Goal: Transaction & Acquisition: Download file/media

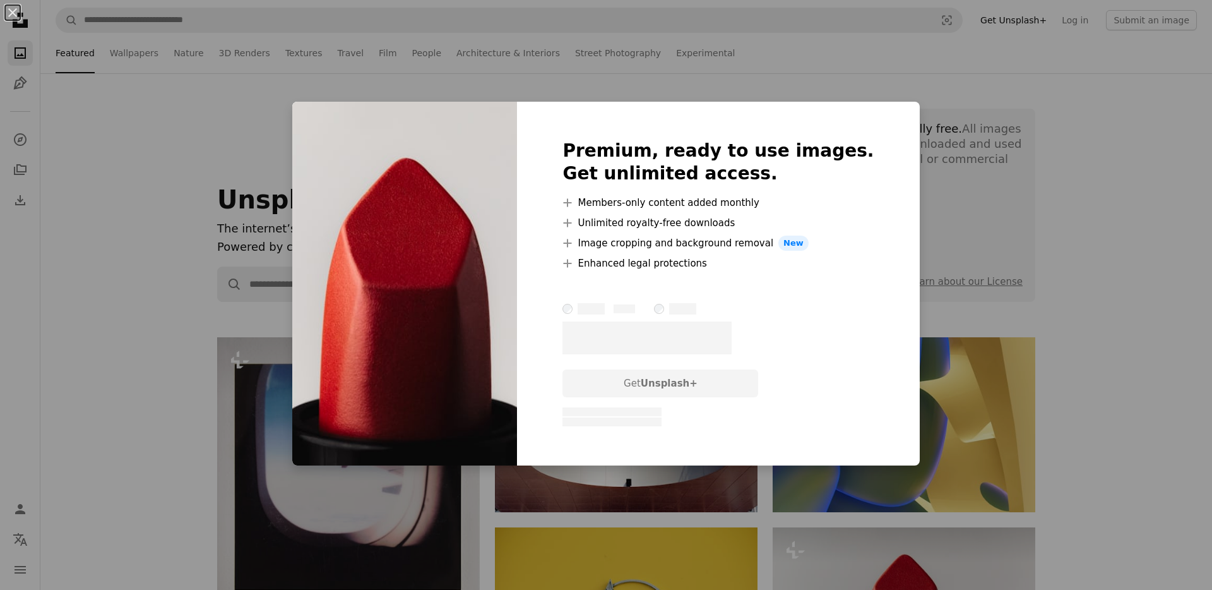
scroll to position [174, 0]
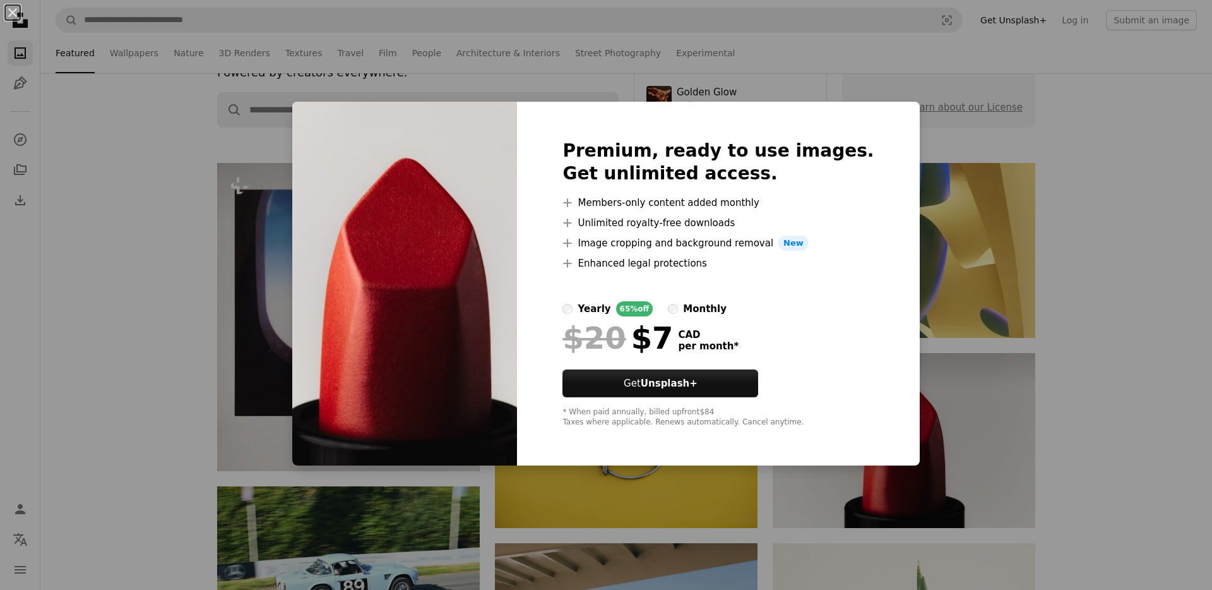
click at [271, 229] on div "An X shape Premium, ready to use images. Get unlimited access. A plus sign Memb…" at bounding box center [606, 295] width 1212 height 590
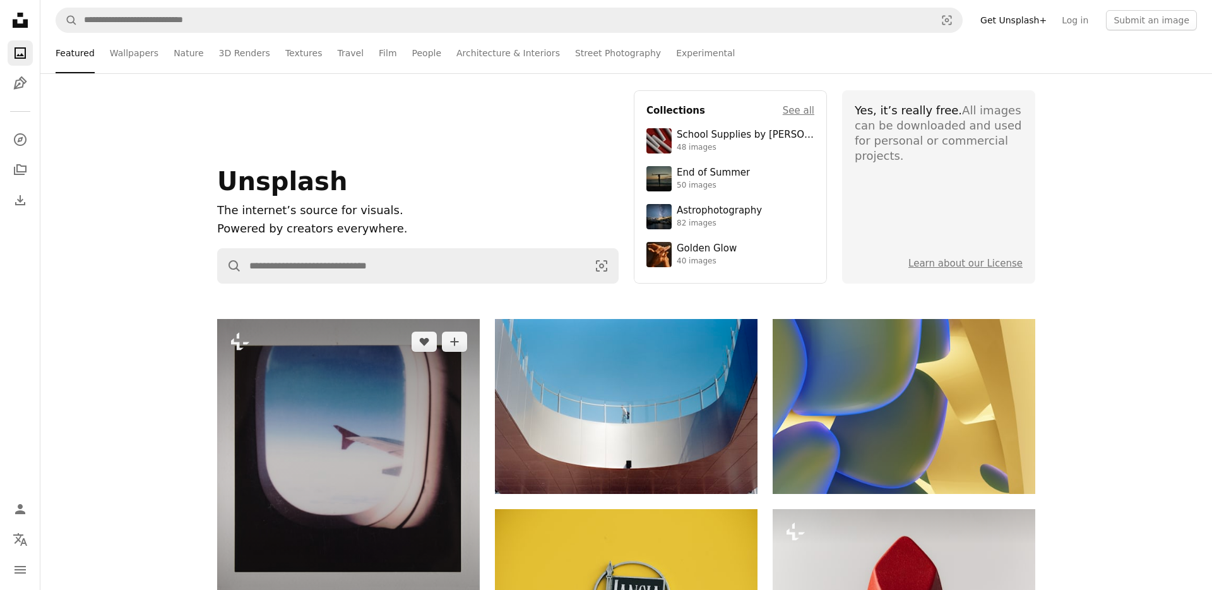
scroll to position [0, 0]
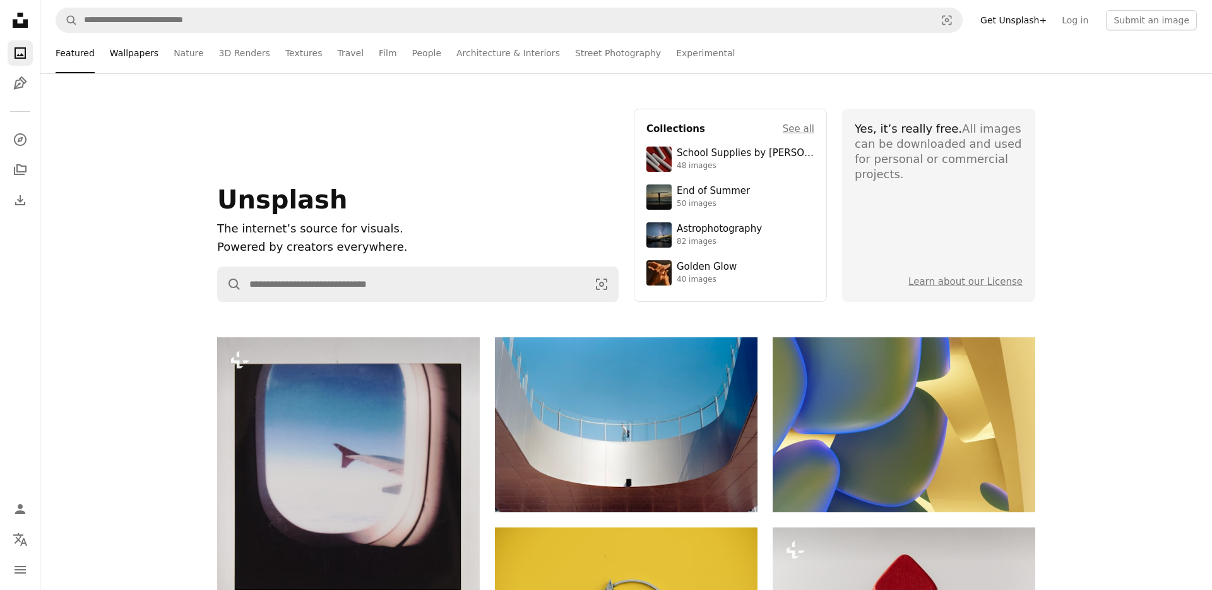
click at [145, 57] on link "Wallpapers" at bounding box center [134, 53] width 49 height 40
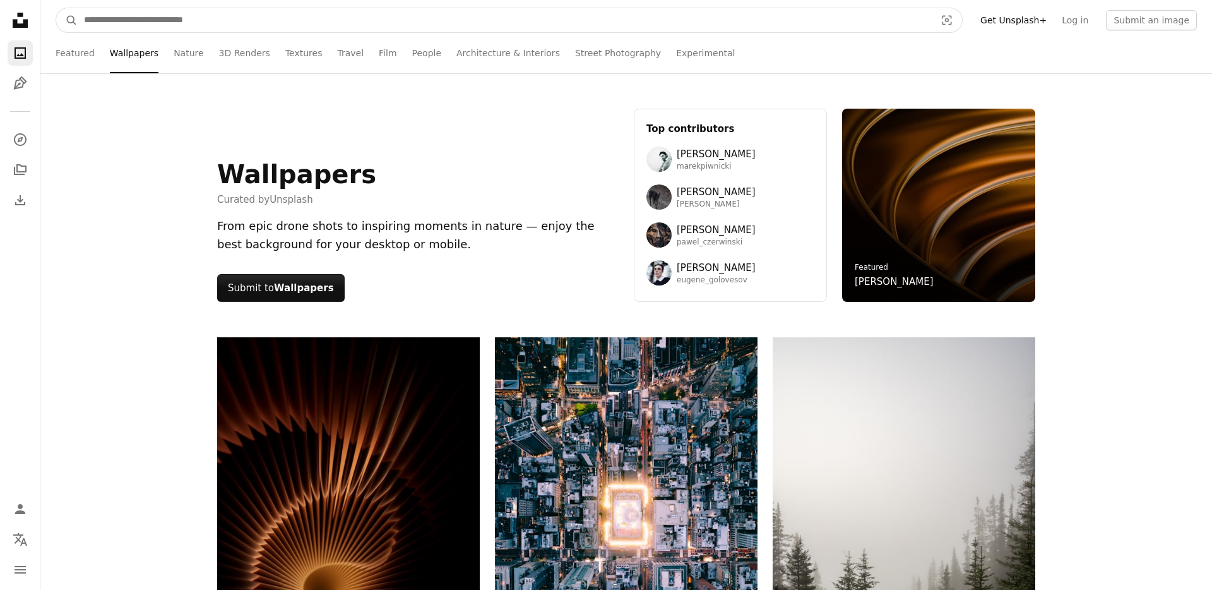
click at [131, 22] on input "Find visuals sitewide" at bounding box center [505, 20] width 854 height 24
type input "****"
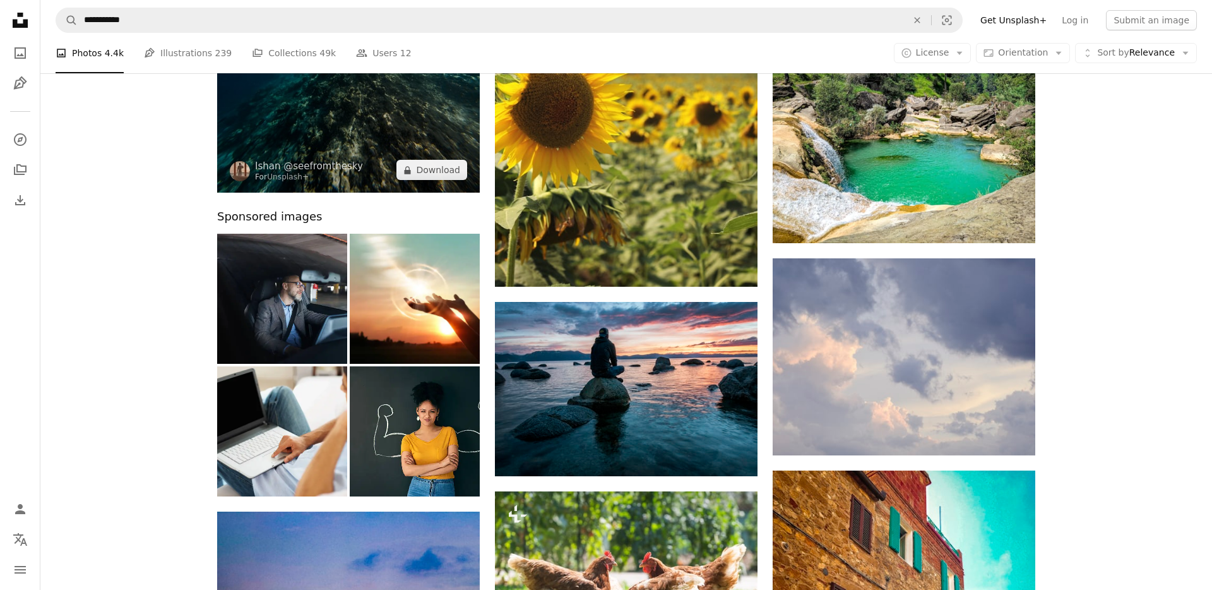
scroll to position [282, 0]
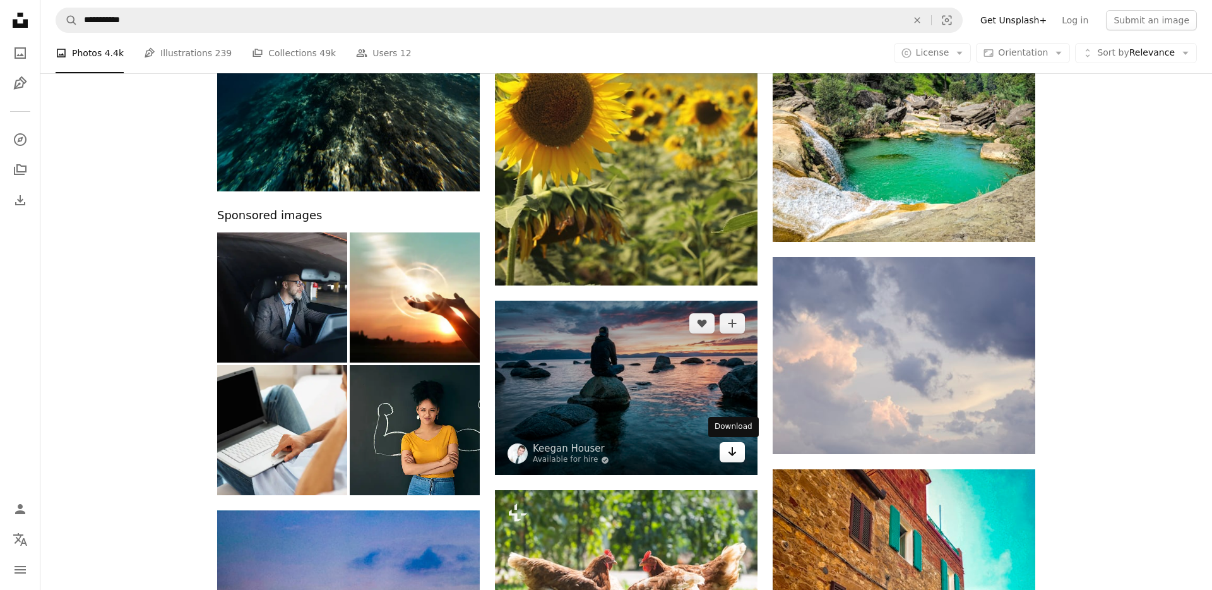
click at [734, 456] on icon "Arrow pointing down" at bounding box center [732, 451] width 10 height 15
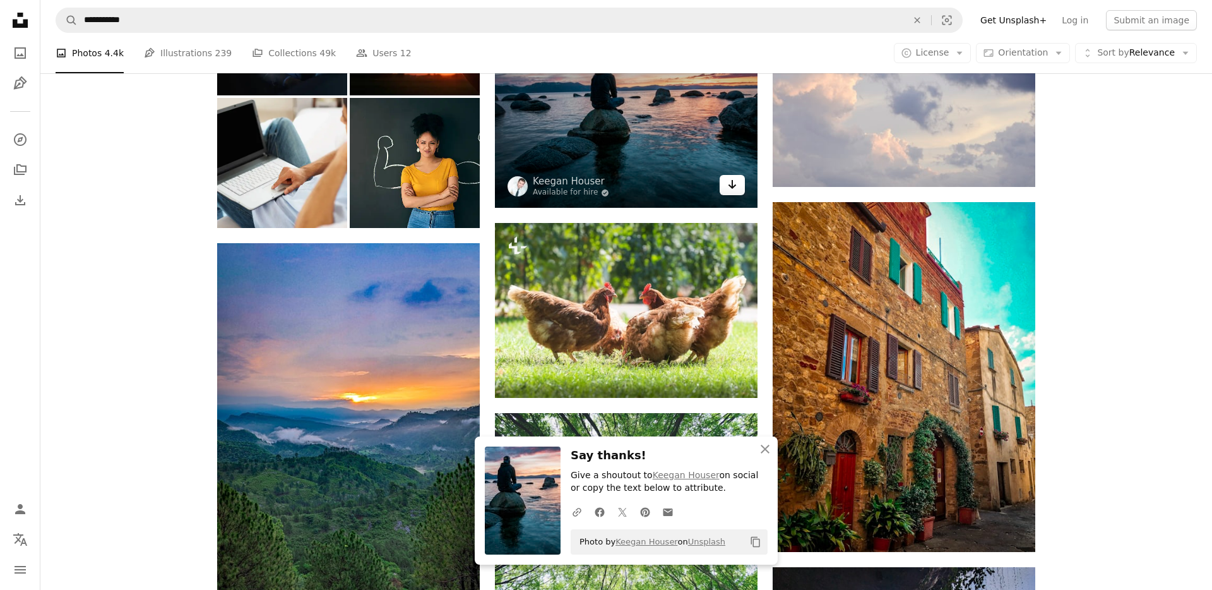
scroll to position [627, 0]
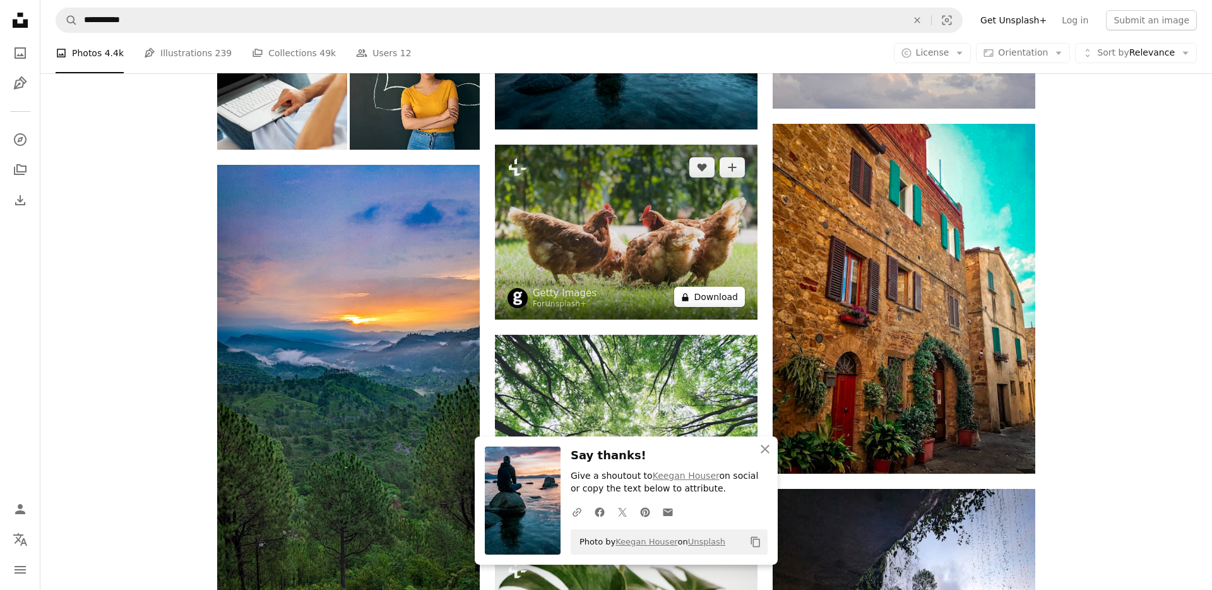
click at [710, 291] on button "A lock Download" at bounding box center [709, 297] width 71 height 20
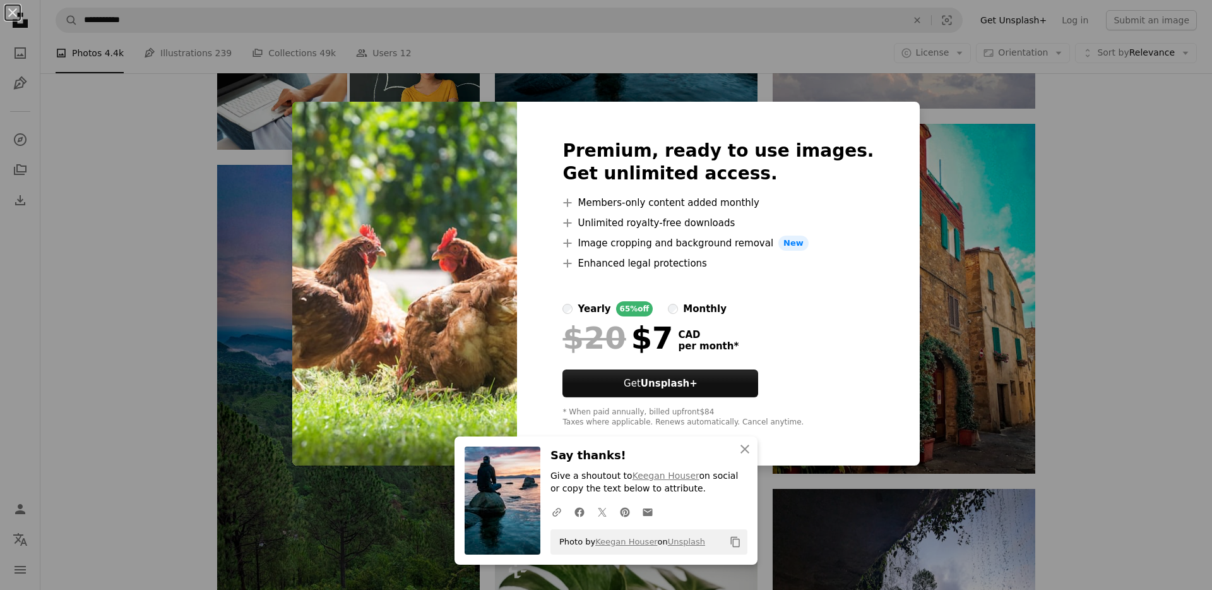
click at [237, 159] on div "An X shape Premium, ready to use images. Get unlimited access. A plus sign Memb…" at bounding box center [606, 295] width 1212 height 590
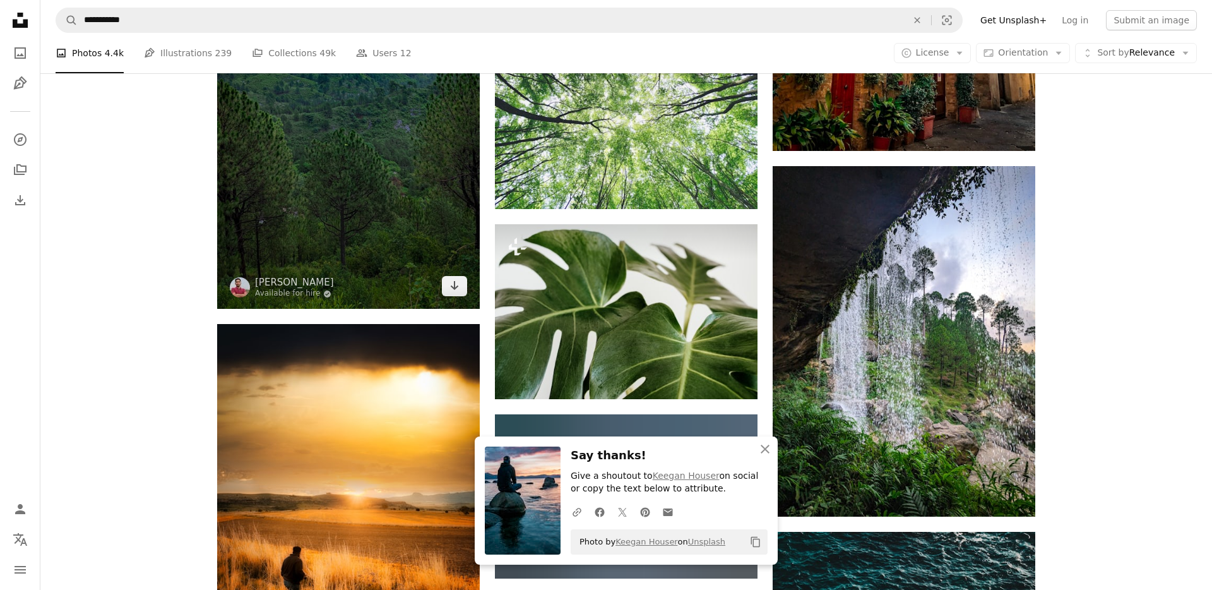
scroll to position [1002, 0]
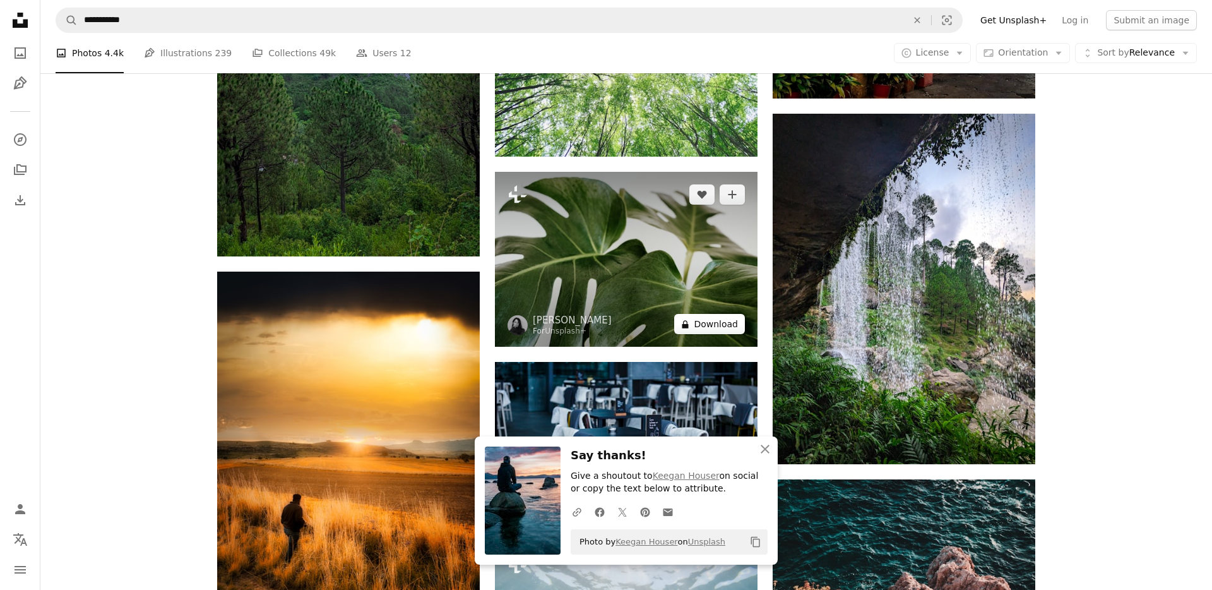
click at [701, 324] on button "A lock Download" at bounding box center [709, 324] width 71 height 20
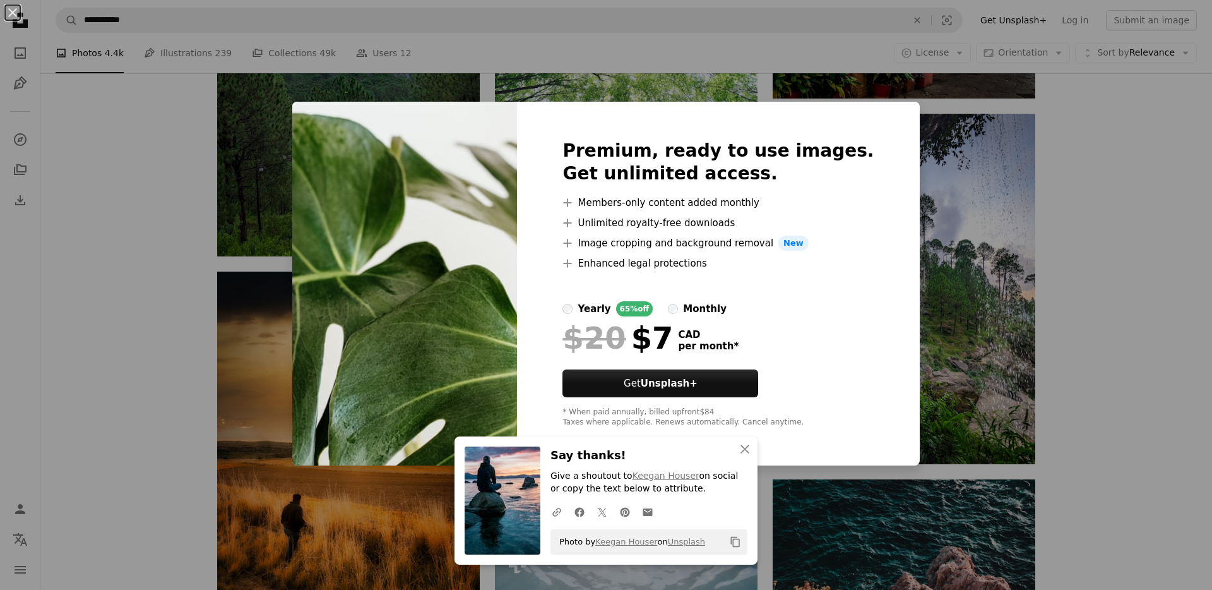
click at [259, 124] on div "An X shape Premium, ready to use images. Get unlimited access. A plus sign Memb…" at bounding box center [606, 295] width 1212 height 590
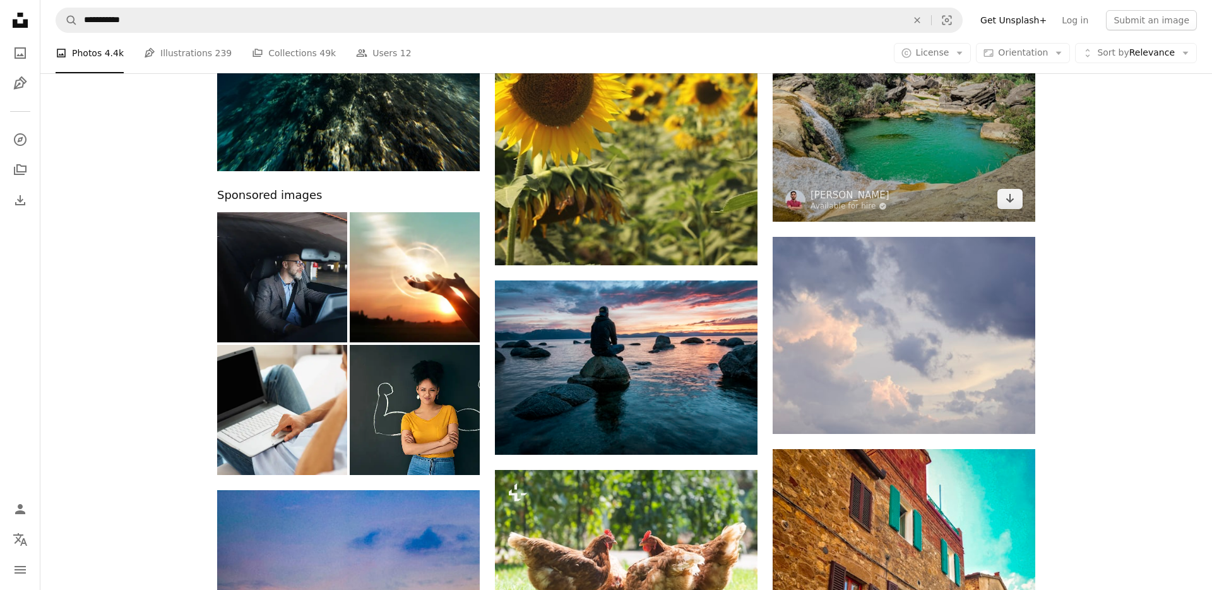
scroll to position [311, 0]
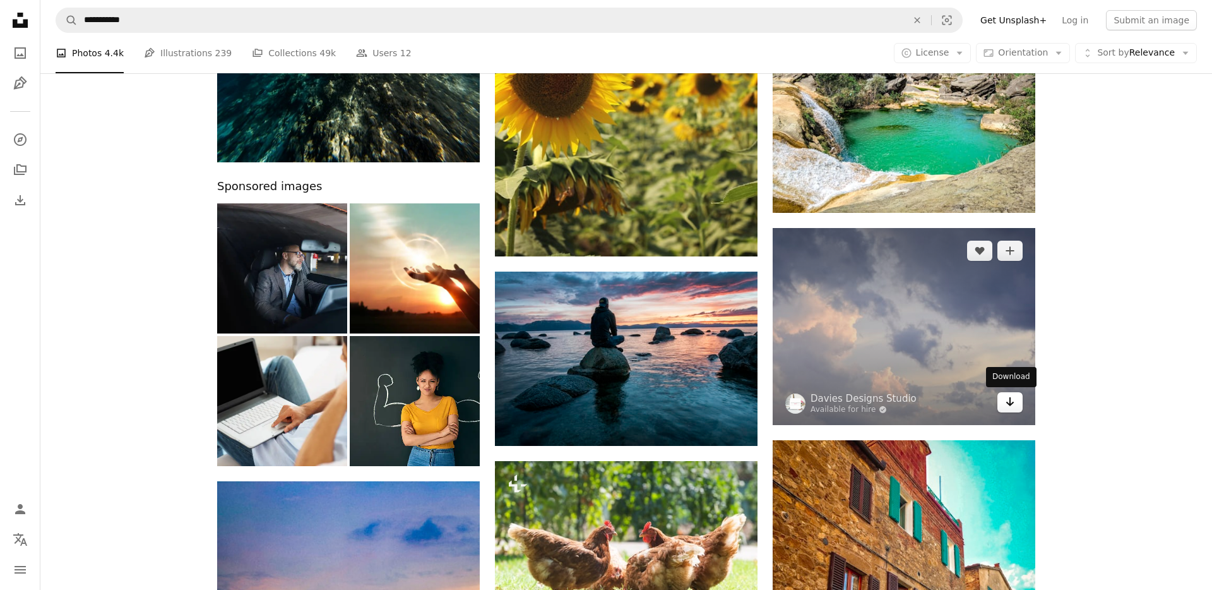
click at [997, 400] on link "Arrow pointing down" at bounding box center [1009, 402] width 25 height 20
